Goal: Task Accomplishment & Management: Manage account settings

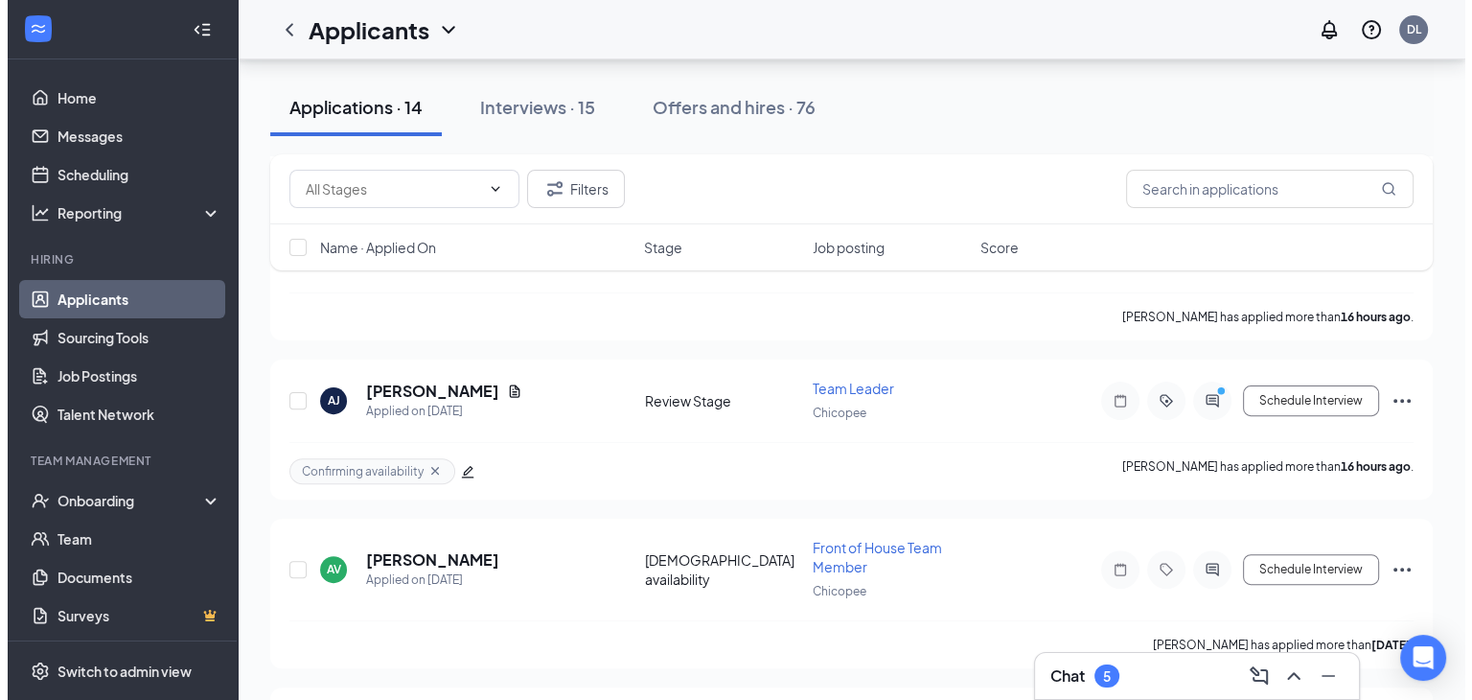
scroll to position [515, 0]
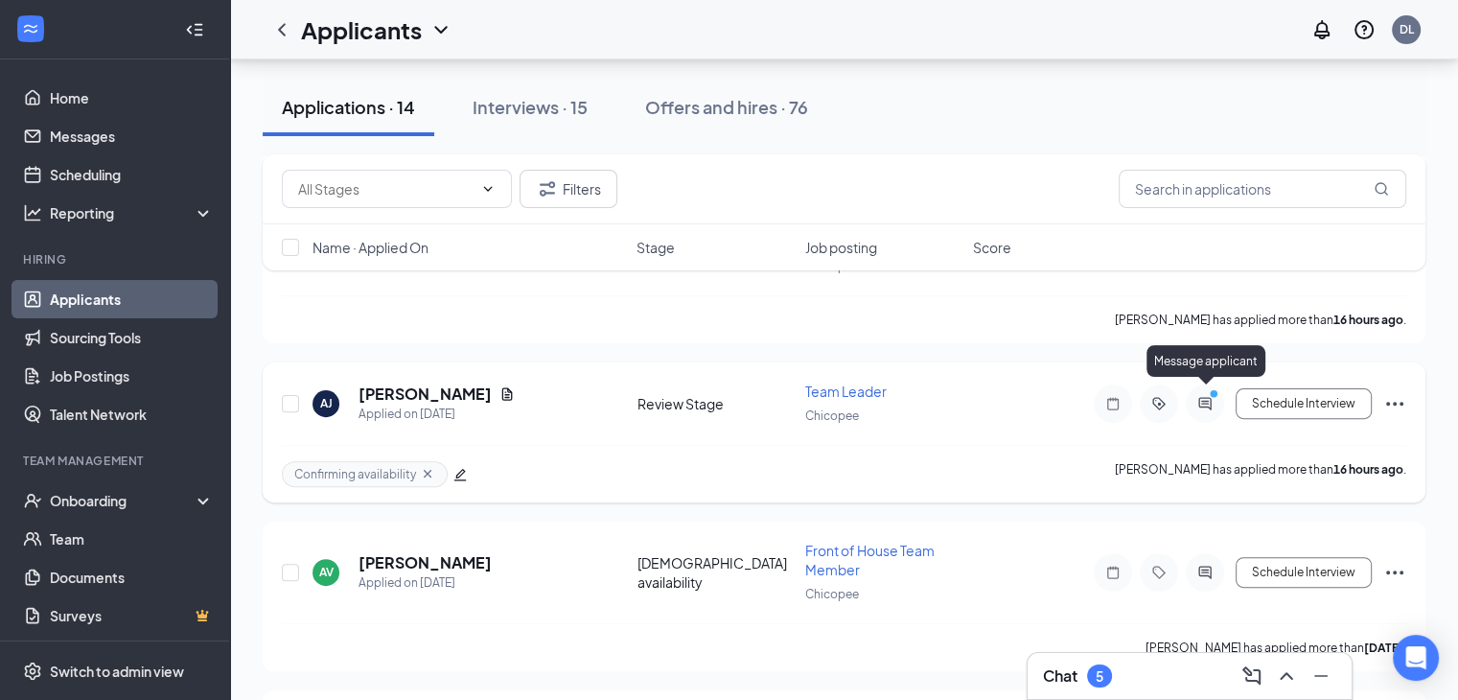
click at [1205, 392] on icon "PrimaryDot" at bounding box center [1216, 395] width 23 height 15
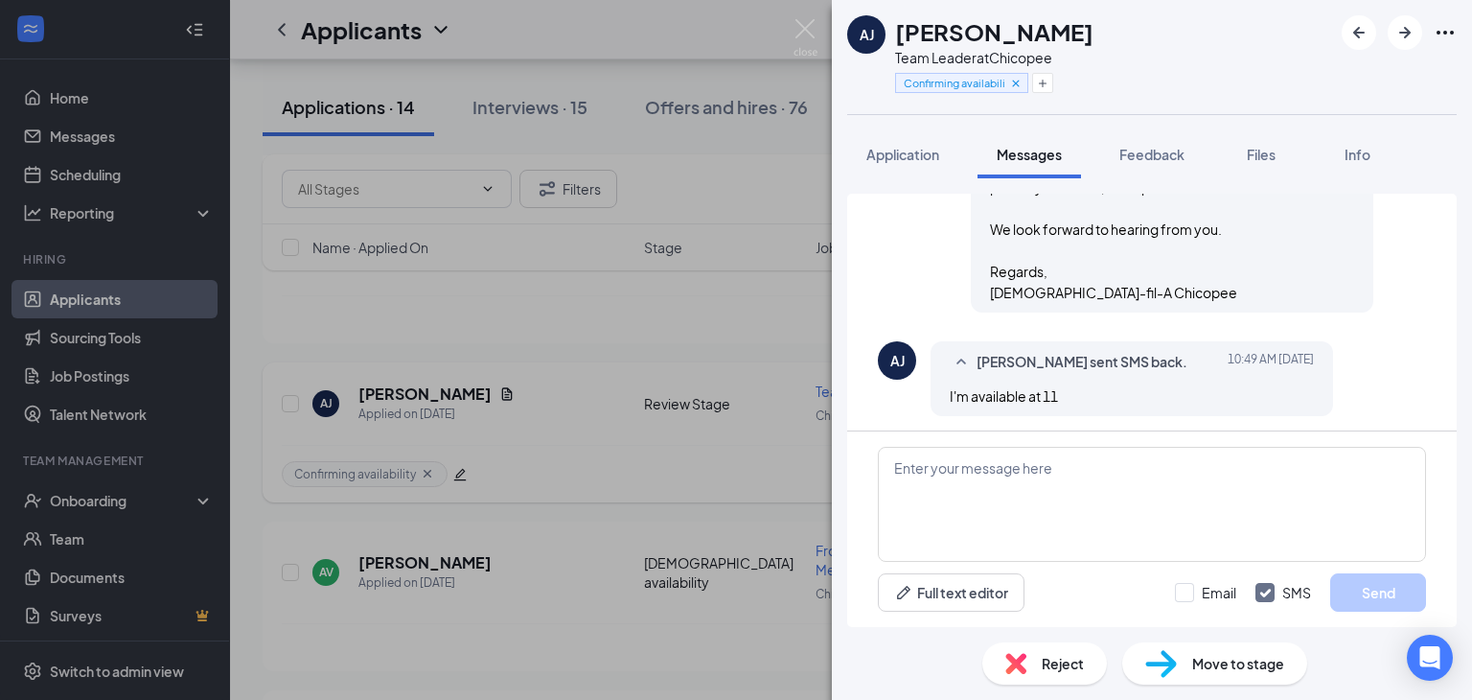
scroll to position [679, 0]
click at [1173, 673] on img at bounding box center [1161, 664] width 32 height 28
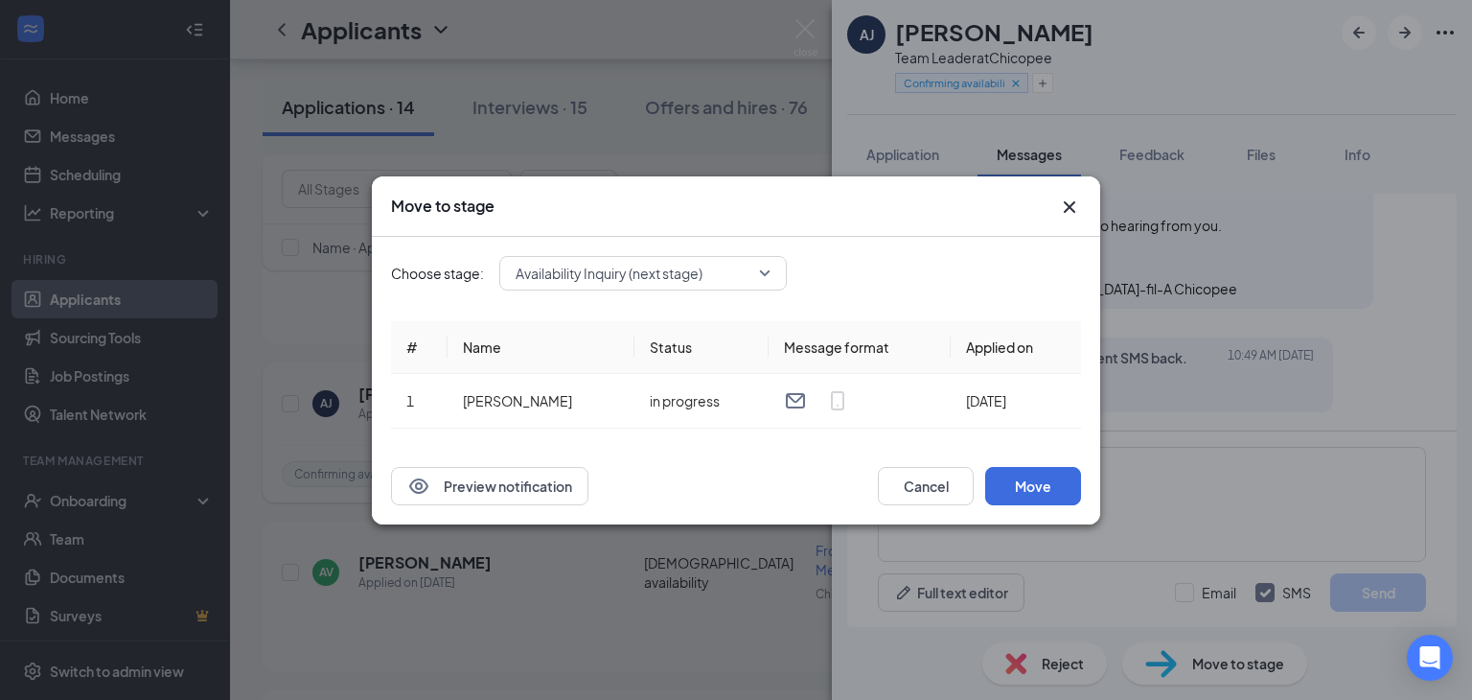
click at [633, 261] on span "Availability Inquiry (next stage)" at bounding box center [609, 273] width 187 height 29
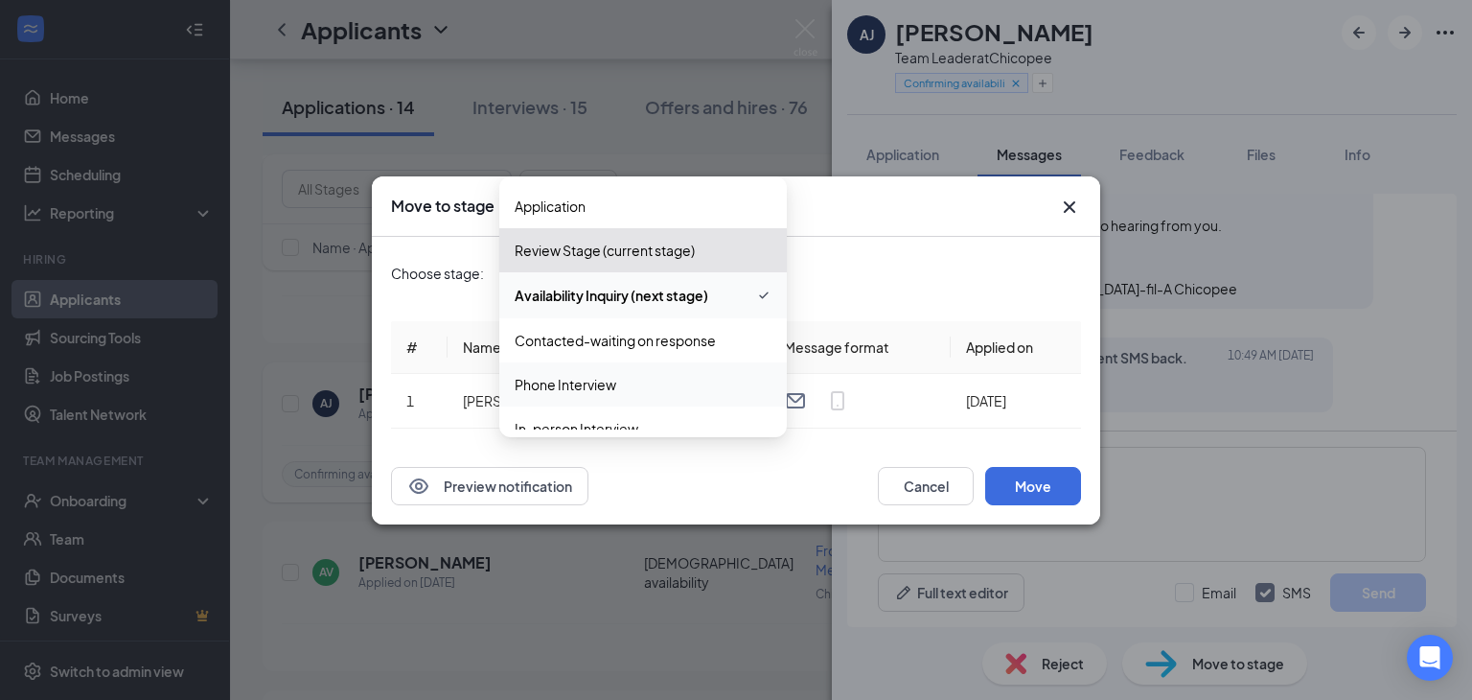
click at [606, 374] on span "Phone Interview" at bounding box center [566, 384] width 102 height 21
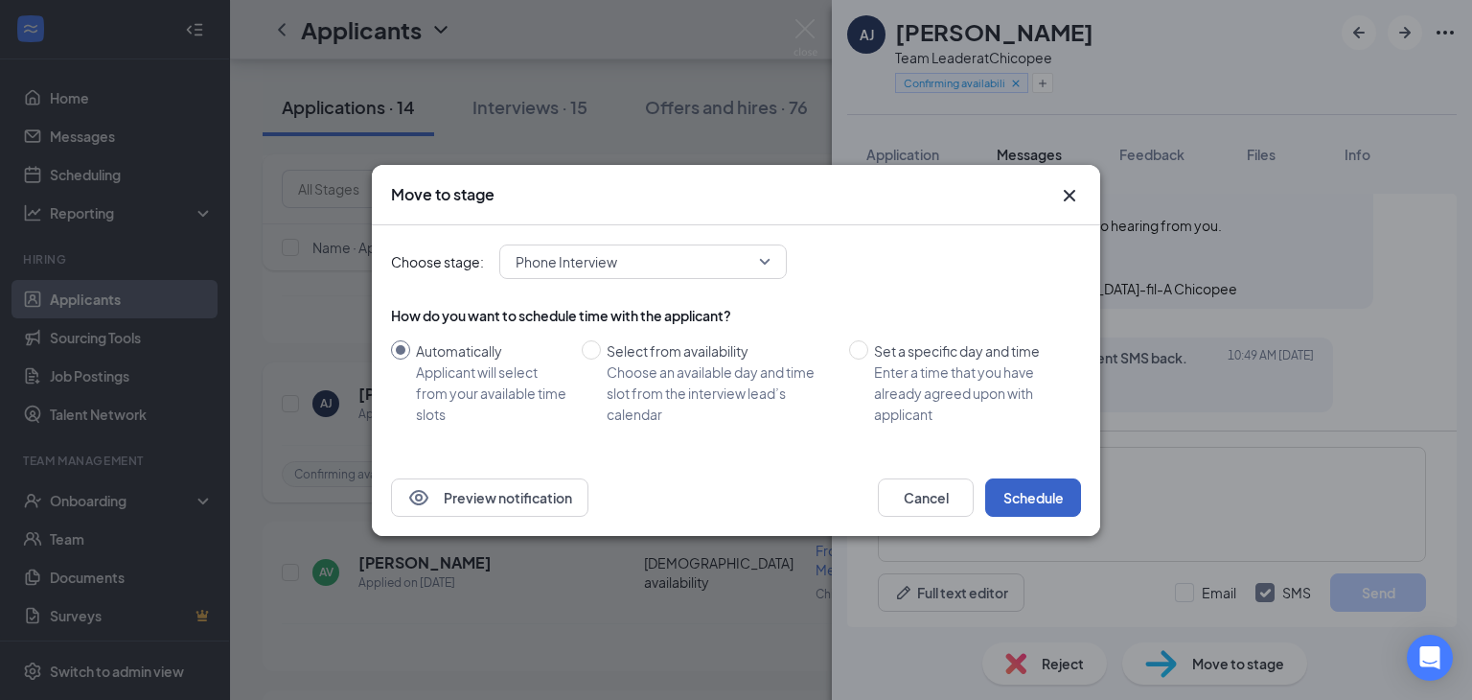
click at [1033, 488] on button "Schedule" at bounding box center [1033, 497] width 96 height 38
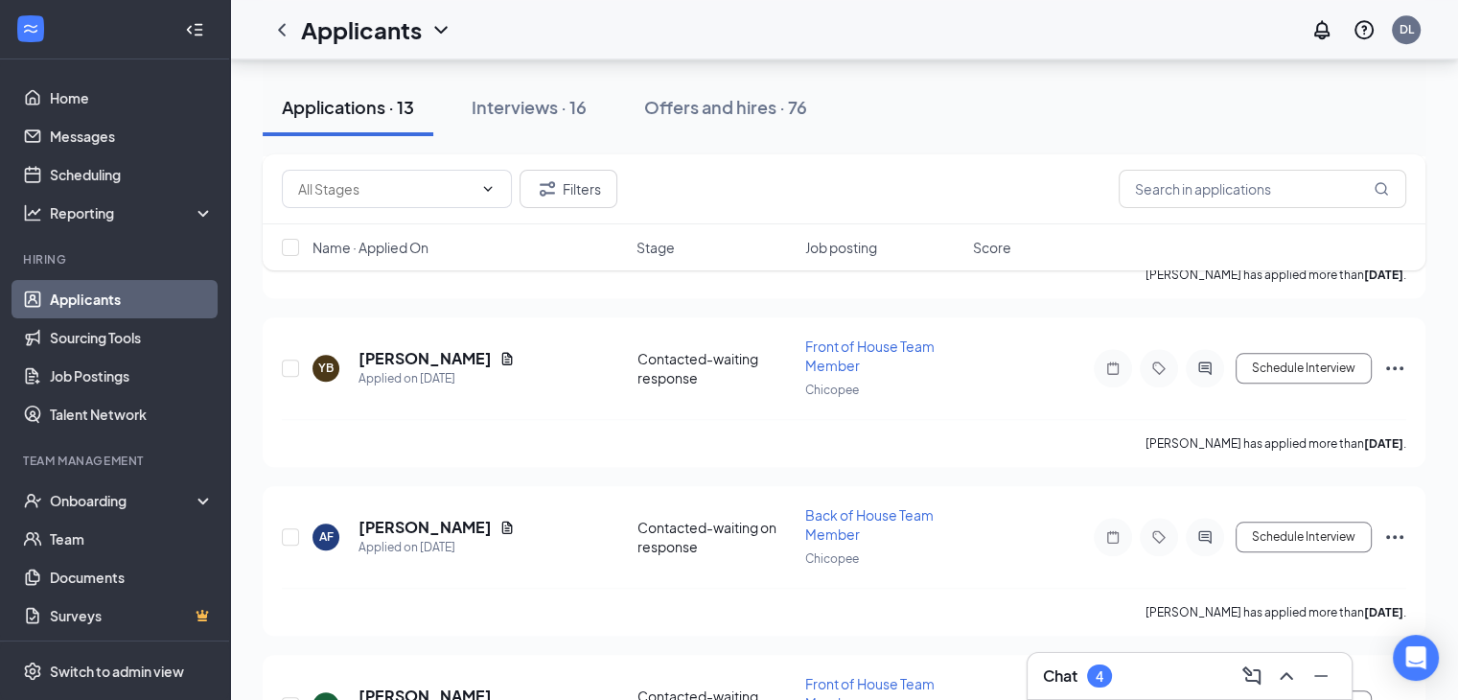
scroll to position [1849, 0]
